Goal: Task Accomplishment & Management: Manage account settings

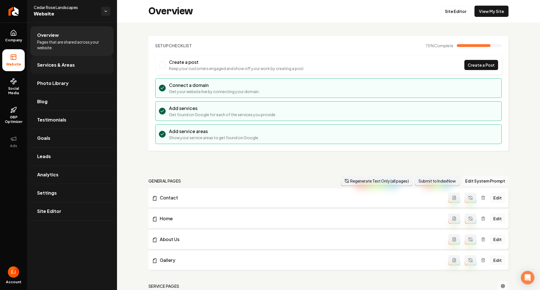
click at [76, 68] on link "Services & Areas" at bounding box center [71, 65] width 83 height 18
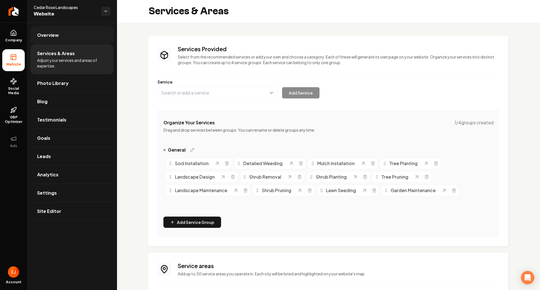
click at [68, 42] on link "Overview" at bounding box center [71, 35] width 83 height 18
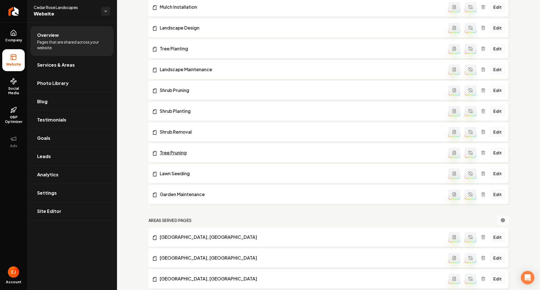
scroll to position [506, 0]
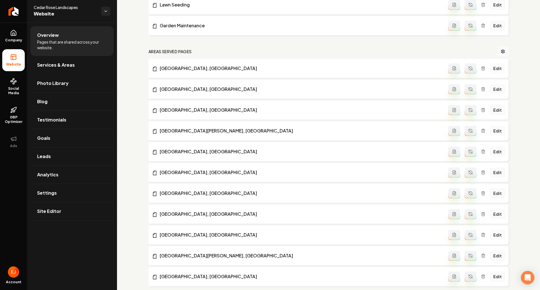
click at [492, 66] on link "Edit" at bounding box center [497, 68] width 15 height 10
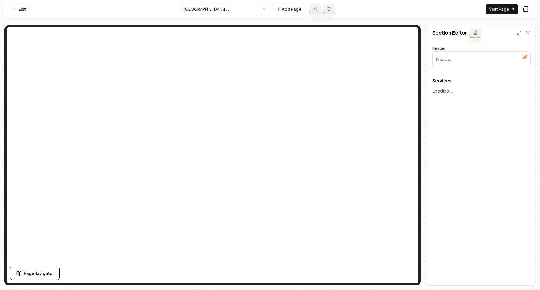
type input "Services We Offer in [GEOGRAPHIC_DATA], [GEOGRAPHIC_DATA]"
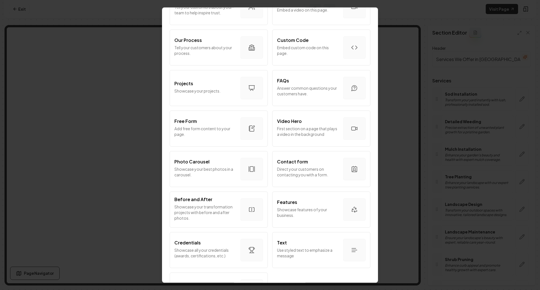
scroll to position [225, 0]
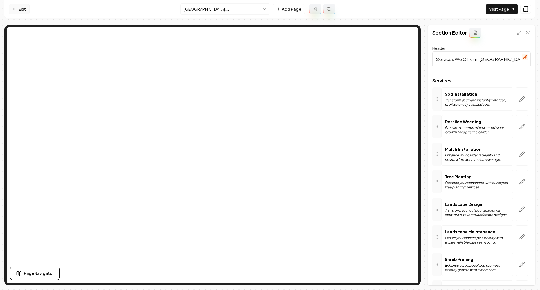
click at [17, 6] on link "Exit" at bounding box center [19, 9] width 21 height 10
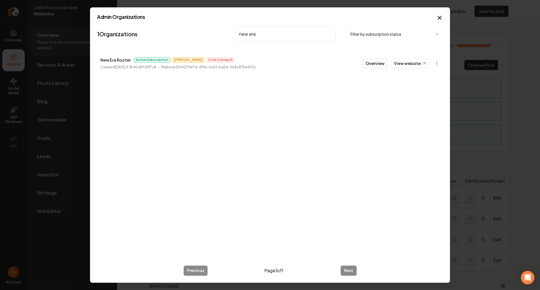
type input "new era"
click at [377, 65] on button "Overview" at bounding box center [374, 63] width 25 height 10
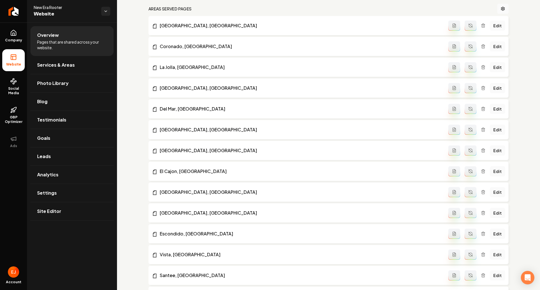
scroll to position [619, 0]
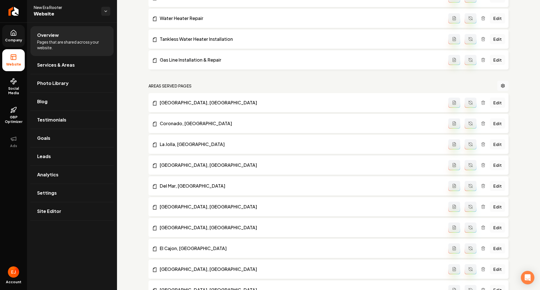
click at [13, 39] on span "Company" at bounding box center [14, 40] width 22 height 4
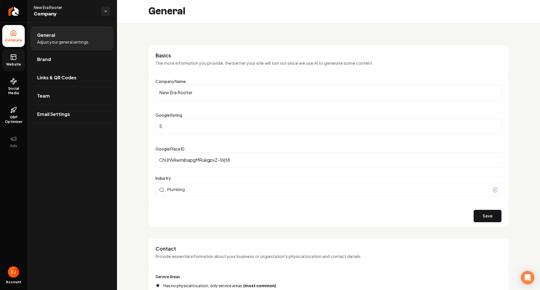
click at [19, 59] on link "Website" at bounding box center [13, 60] width 22 height 22
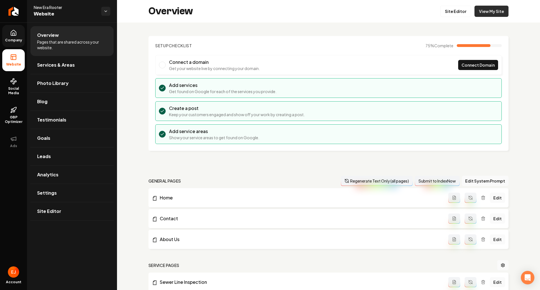
click at [482, 15] on link "View My Site" at bounding box center [491, 11] width 34 height 11
